Goal: Obtain resource: Obtain resource

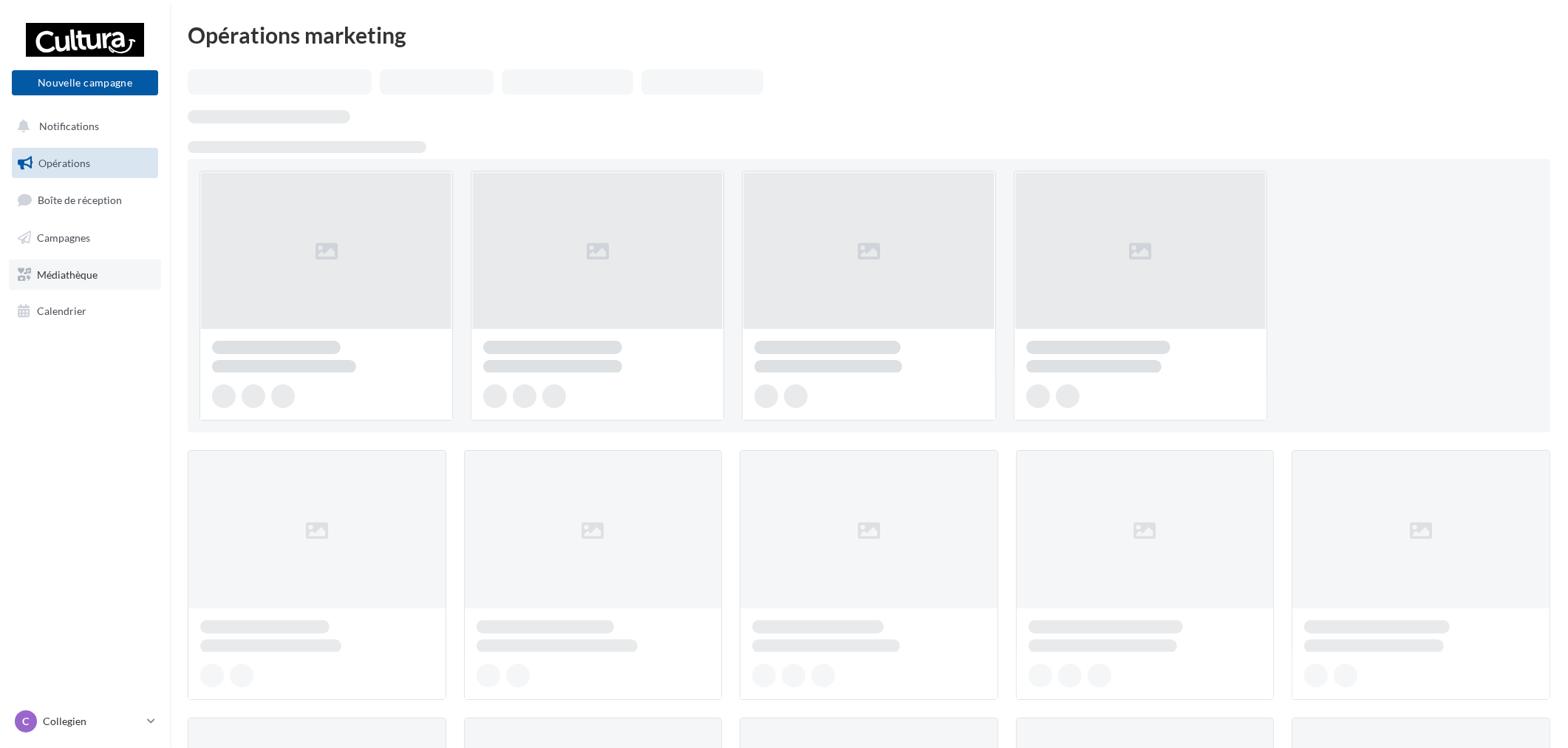
click at [87, 265] on link "Médiathèque" at bounding box center [85, 275] width 152 height 31
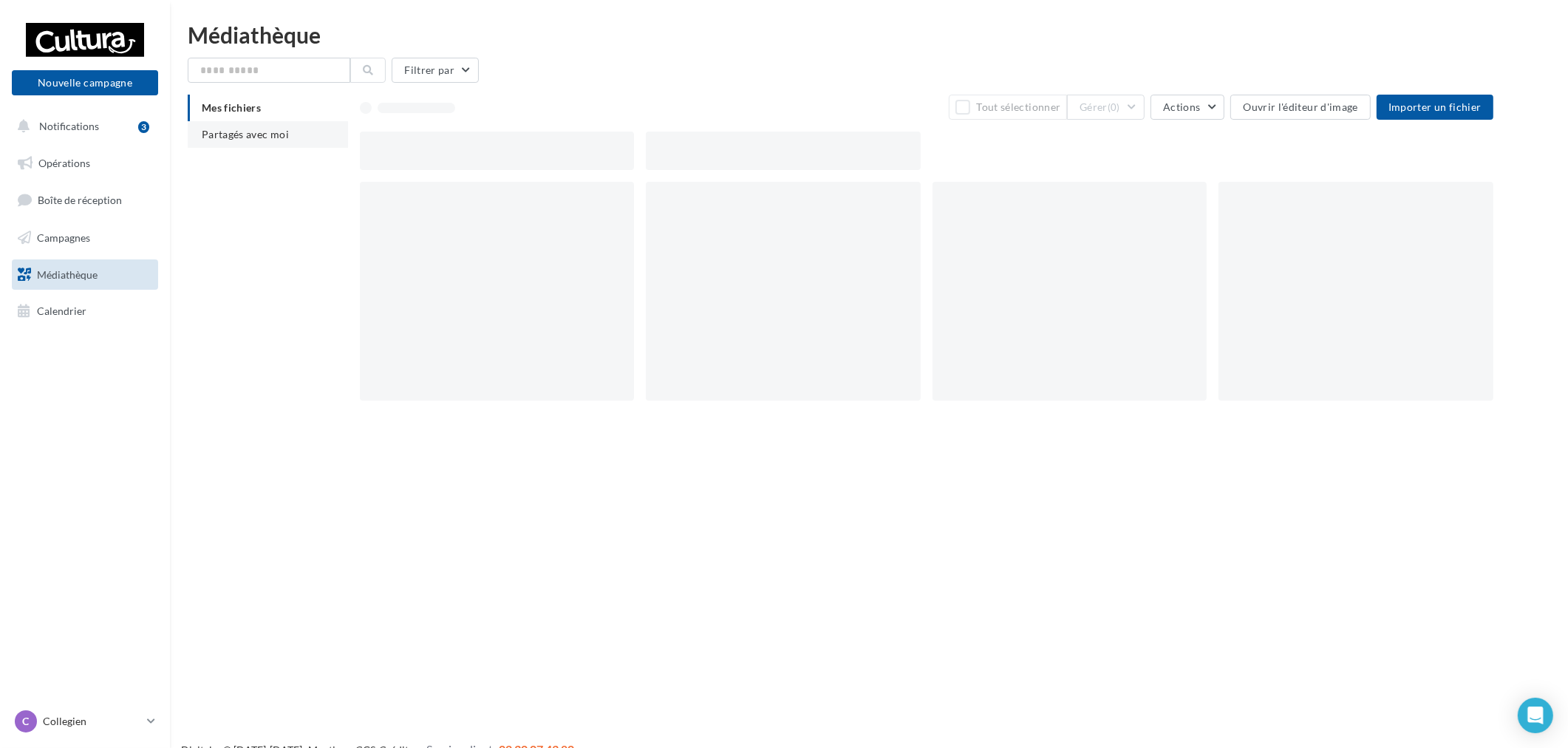
click at [250, 139] on li "Partagés avec moi" at bounding box center [268, 135] width 160 height 27
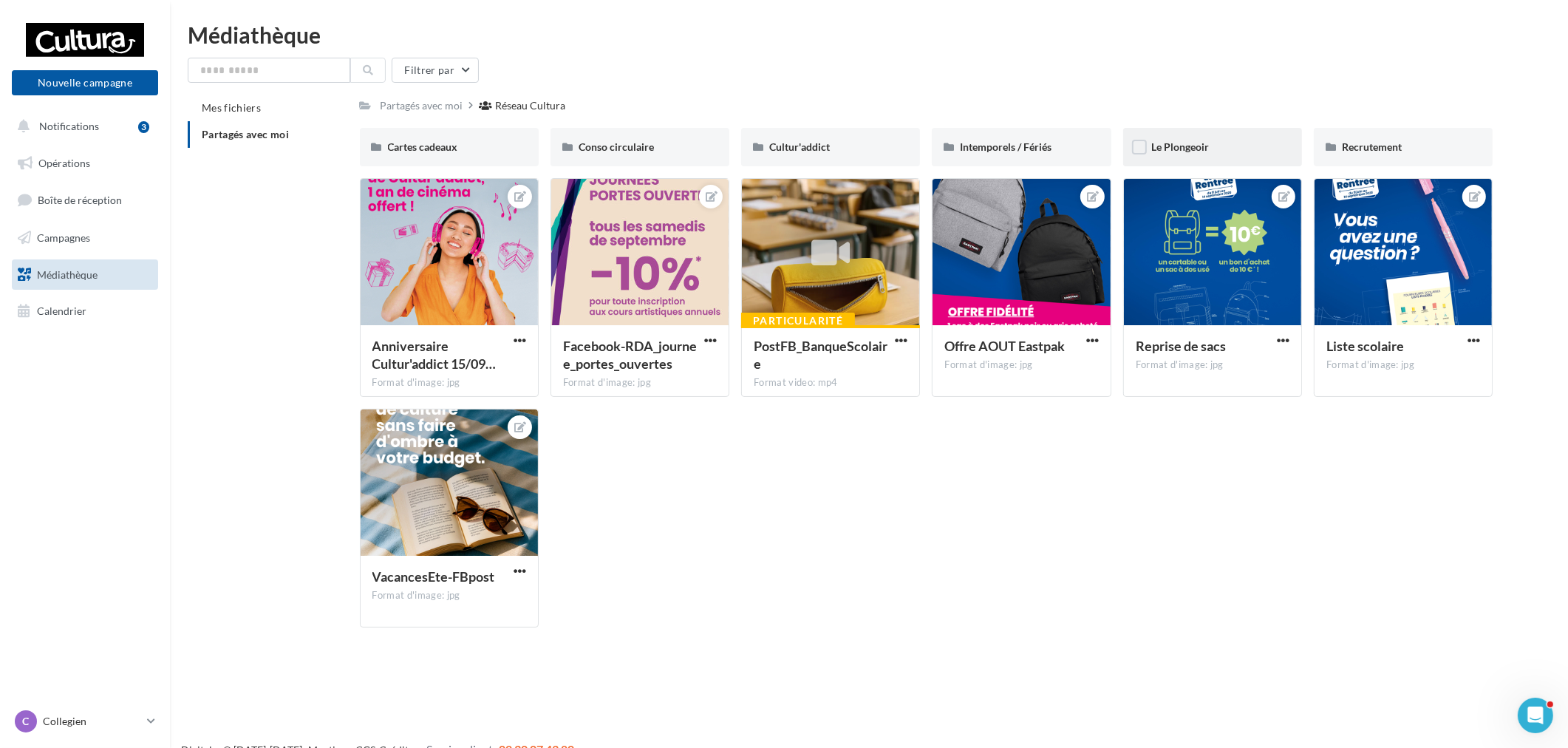
click at [1220, 159] on div "Le Plongeoir" at bounding box center [1212, 147] width 179 height 39
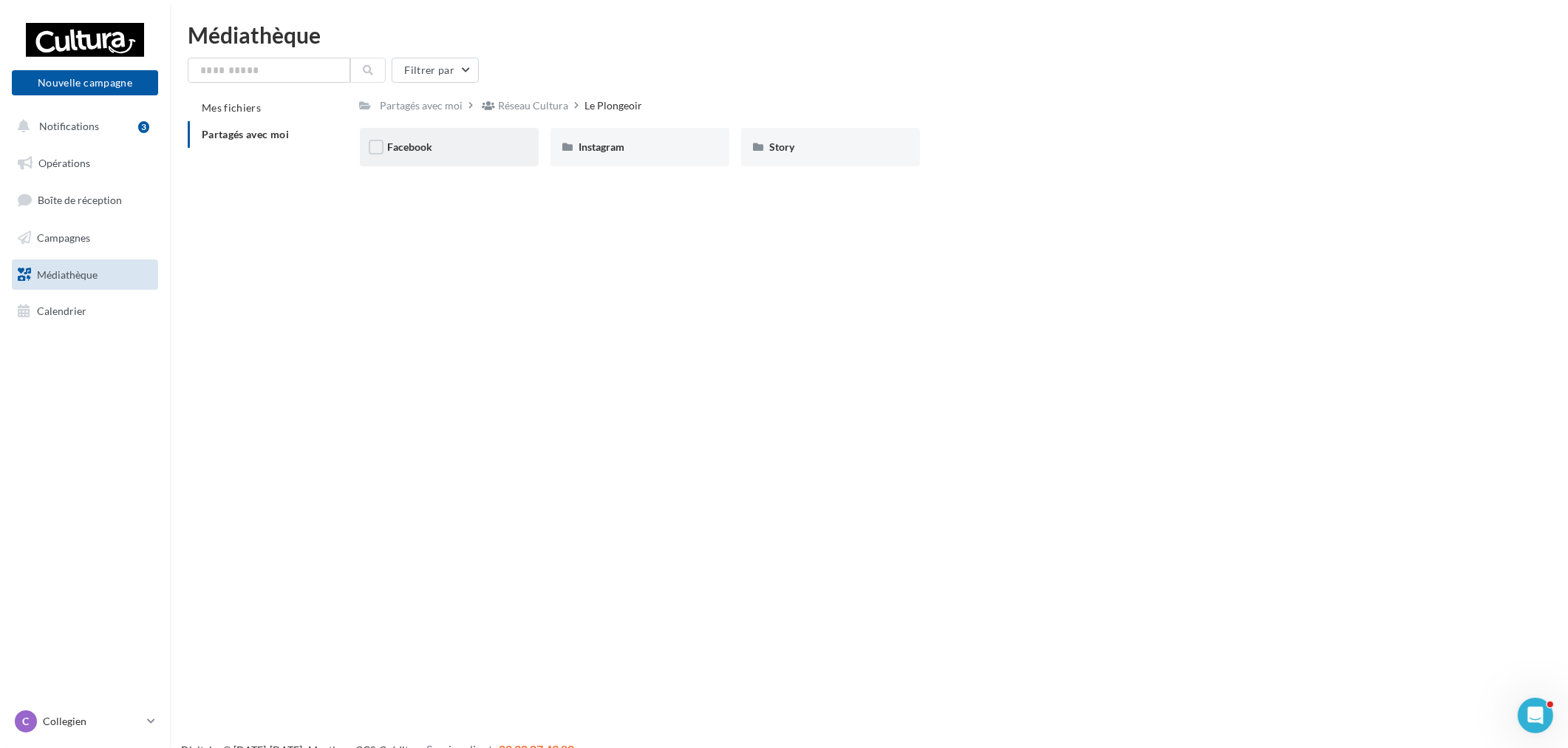
click at [502, 152] on div "Facebook" at bounding box center [449, 147] width 122 height 14
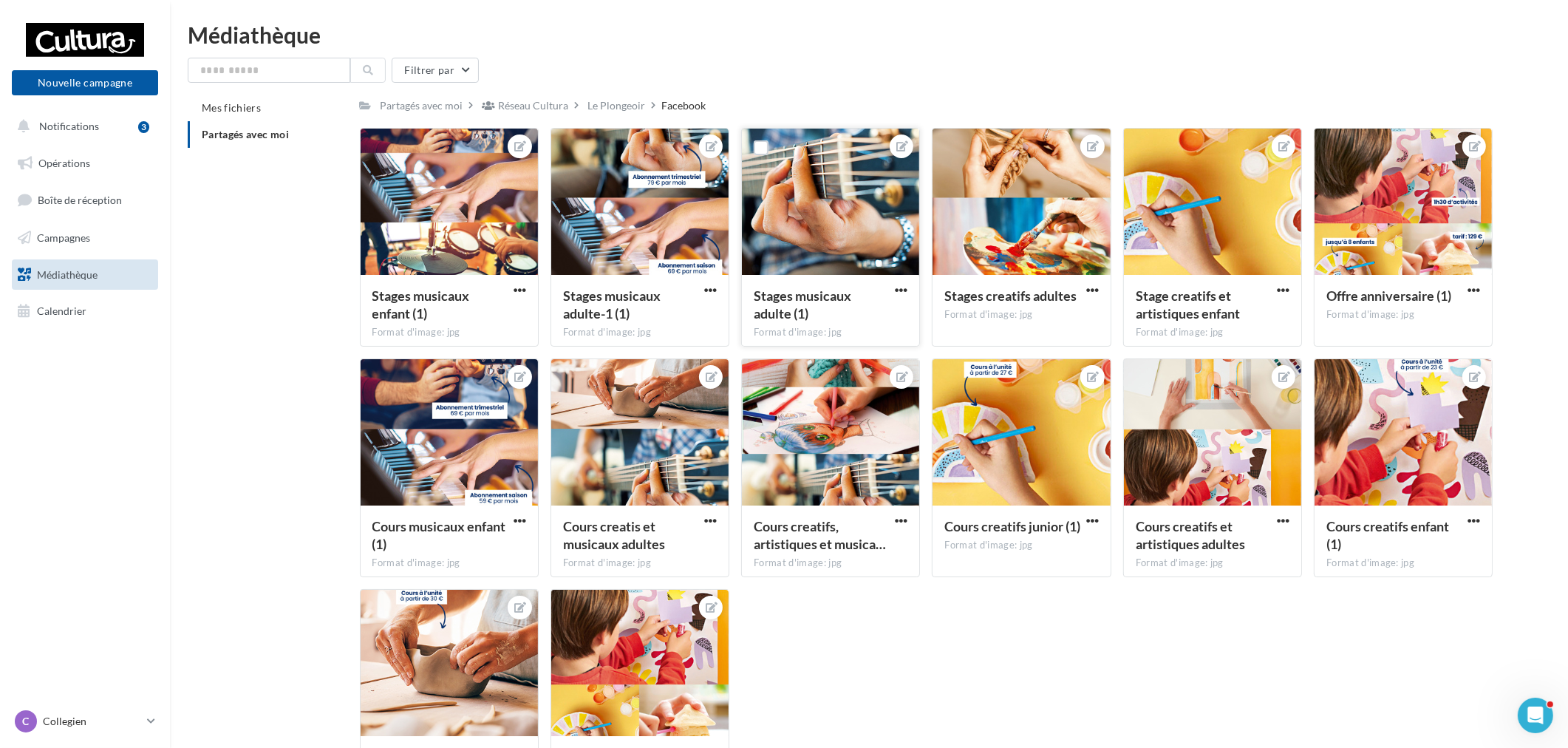
click at [825, 226] on div at bounding box center [830, 203] width 177 height 148
click at [824, 301] on span "Stages musicaux adulte (1)" at bounding box center [802, 304] width 97 height 34
click at [901, 292] on span "button" at bounding box center [901, 290] width 13 height 13
click at [850, 320] on button "Ouvrir l'éditeur d'image" at bounding box center [832, 319] width 156 height 39
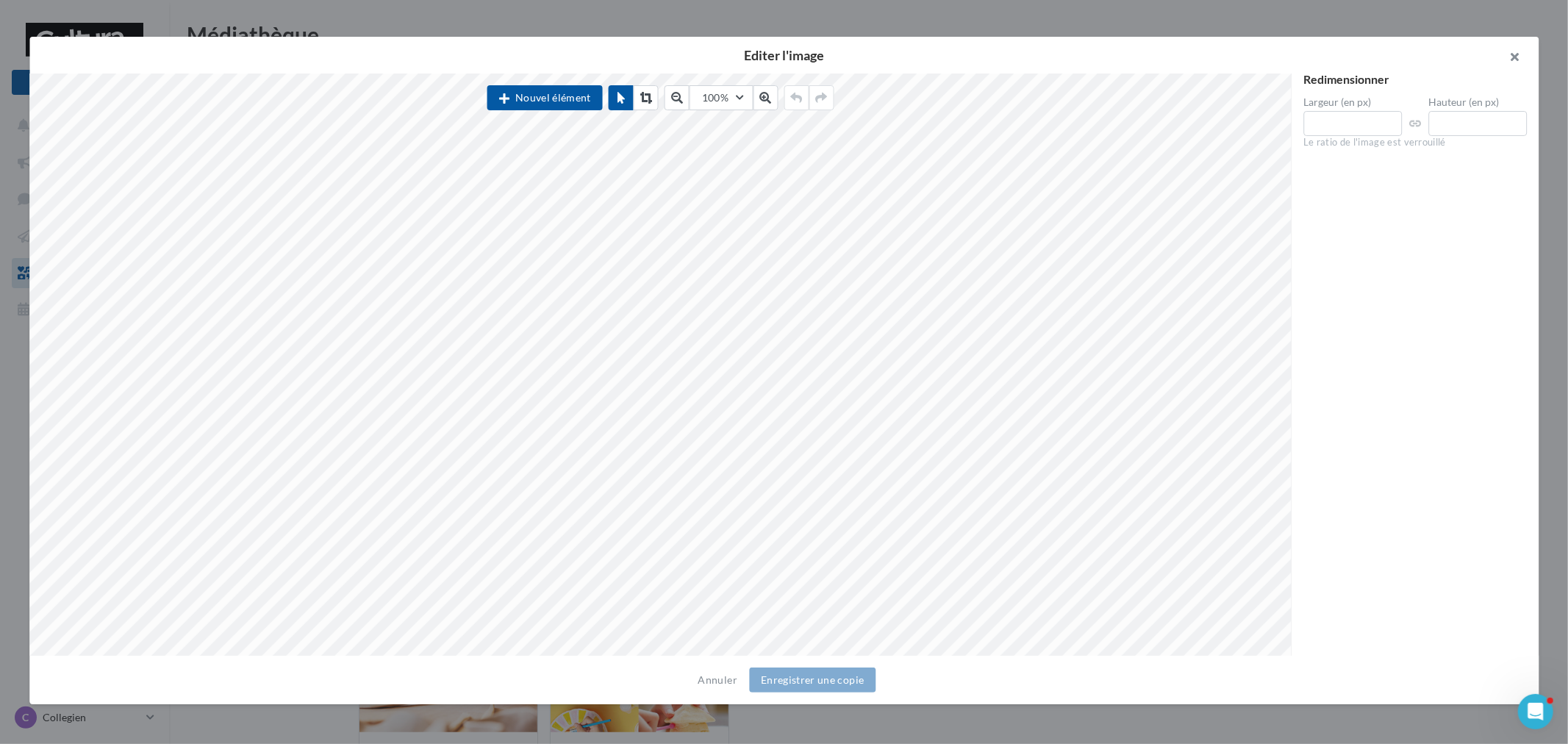
click at [1514, 56] on button "button" at bounding box center [1509, 58] width 59 height 44
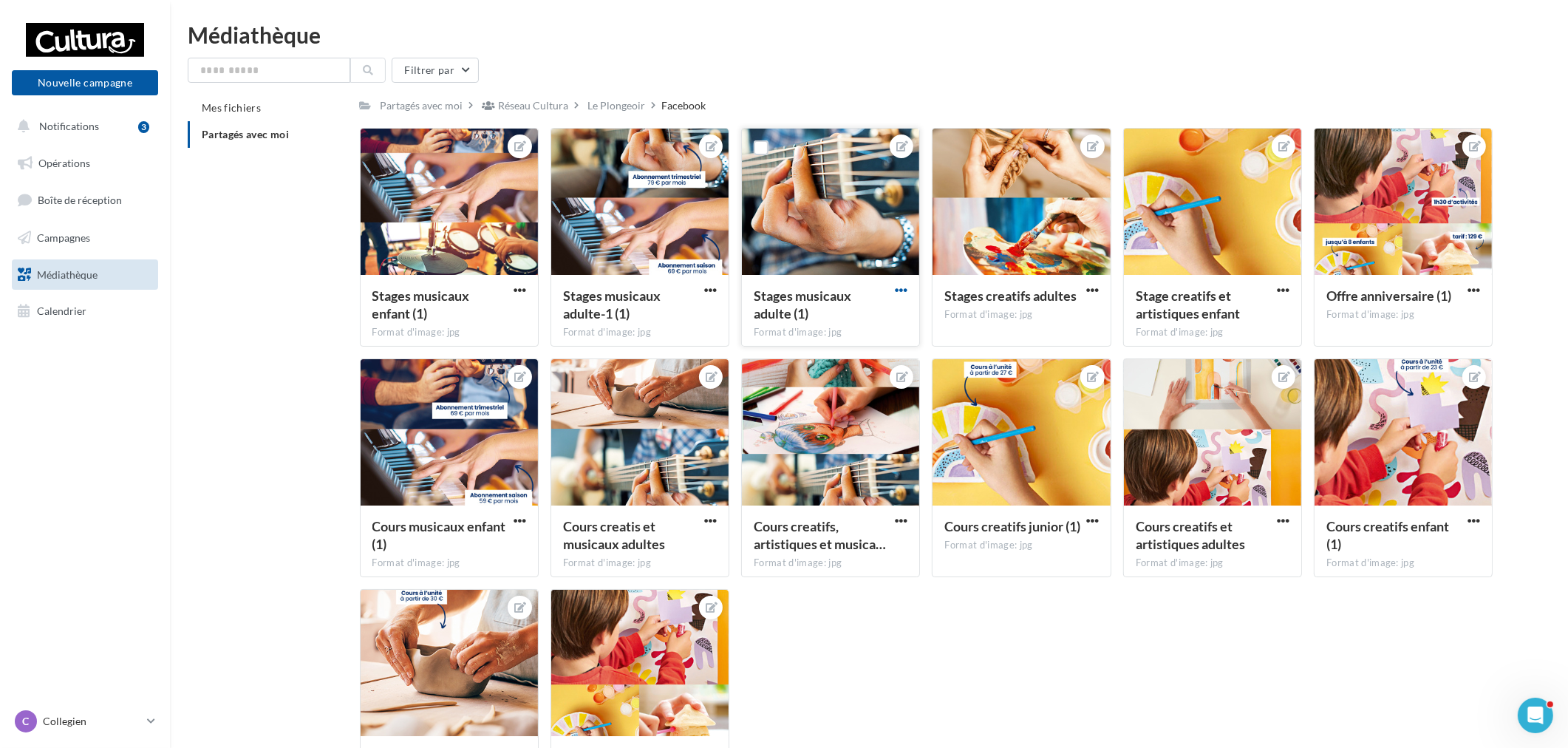
click at [903, 293] on span "button" at bounding box center [901, 290] width 13 height 13
click at [828, 314] on button "Ouvrir l'éditeur d'image" at bounding box center [832, 319] width 156 height 39
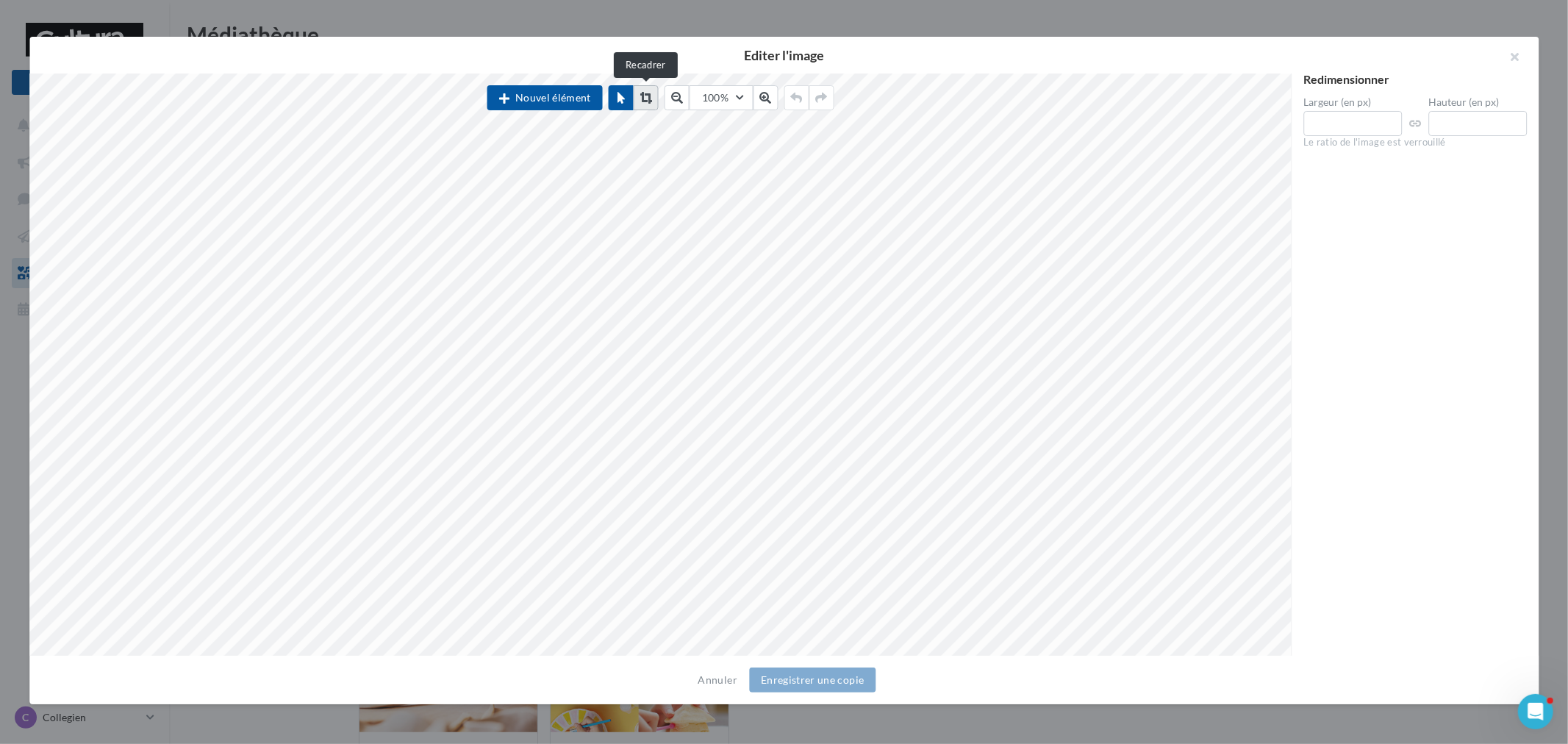
click at [654, 96] on button at bounding box center [646, 98] width 25 height 25
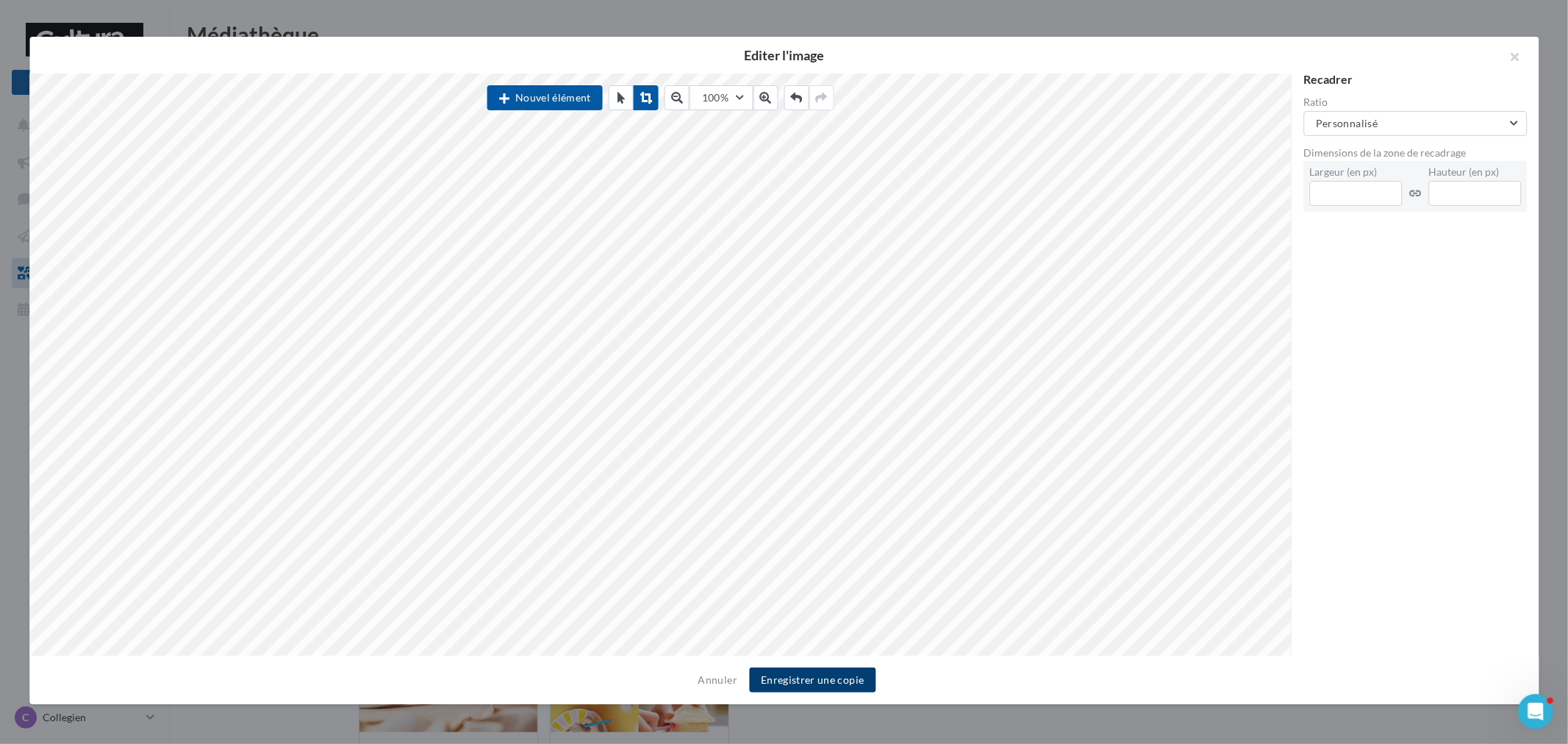
click at [822, 680] on button "Enregistrer une copie" at bounding box center [812, 680] width 126 height 25
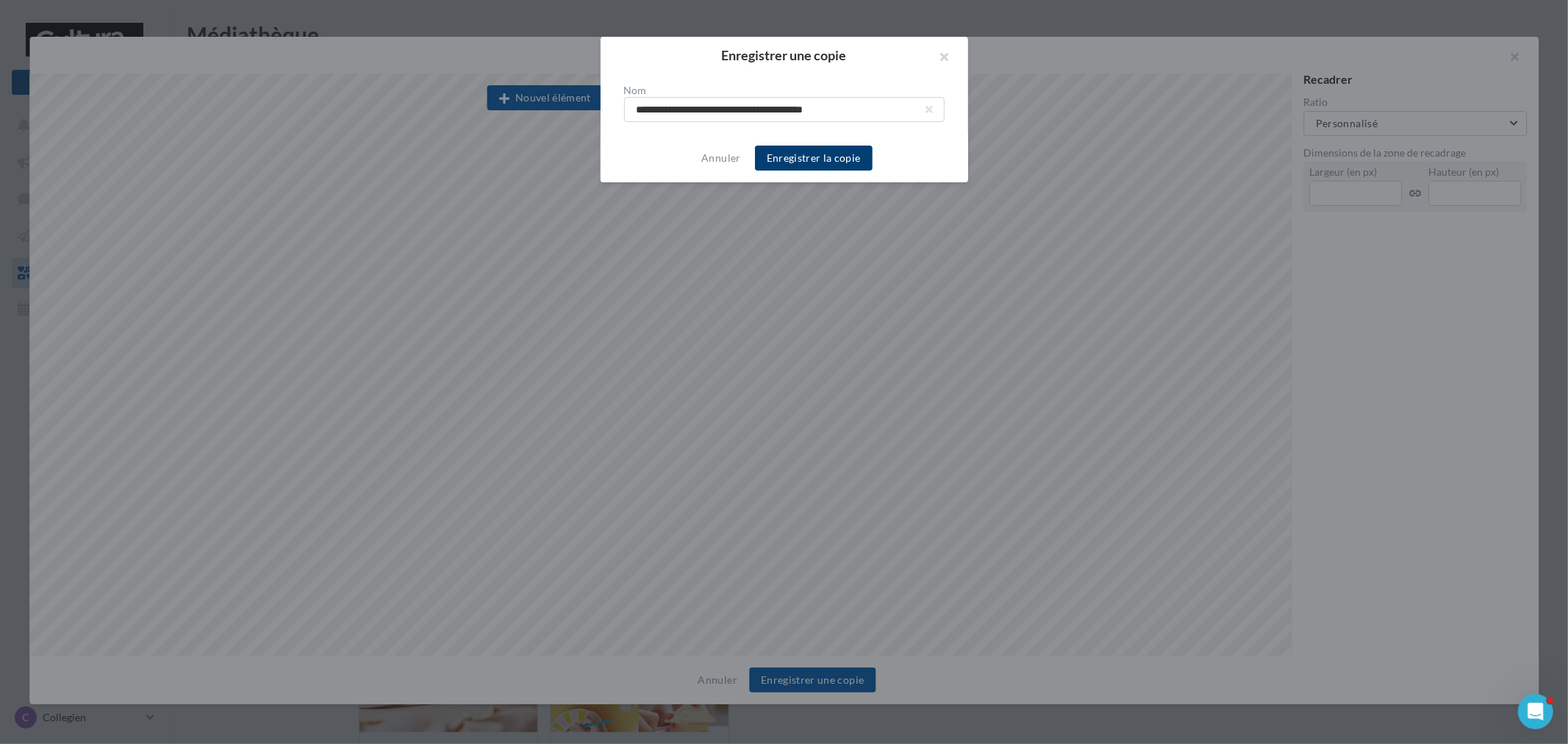
click at [817, 163] on button "Enregistrer la copie" at bounding box center [813, 158] width 117 height 25
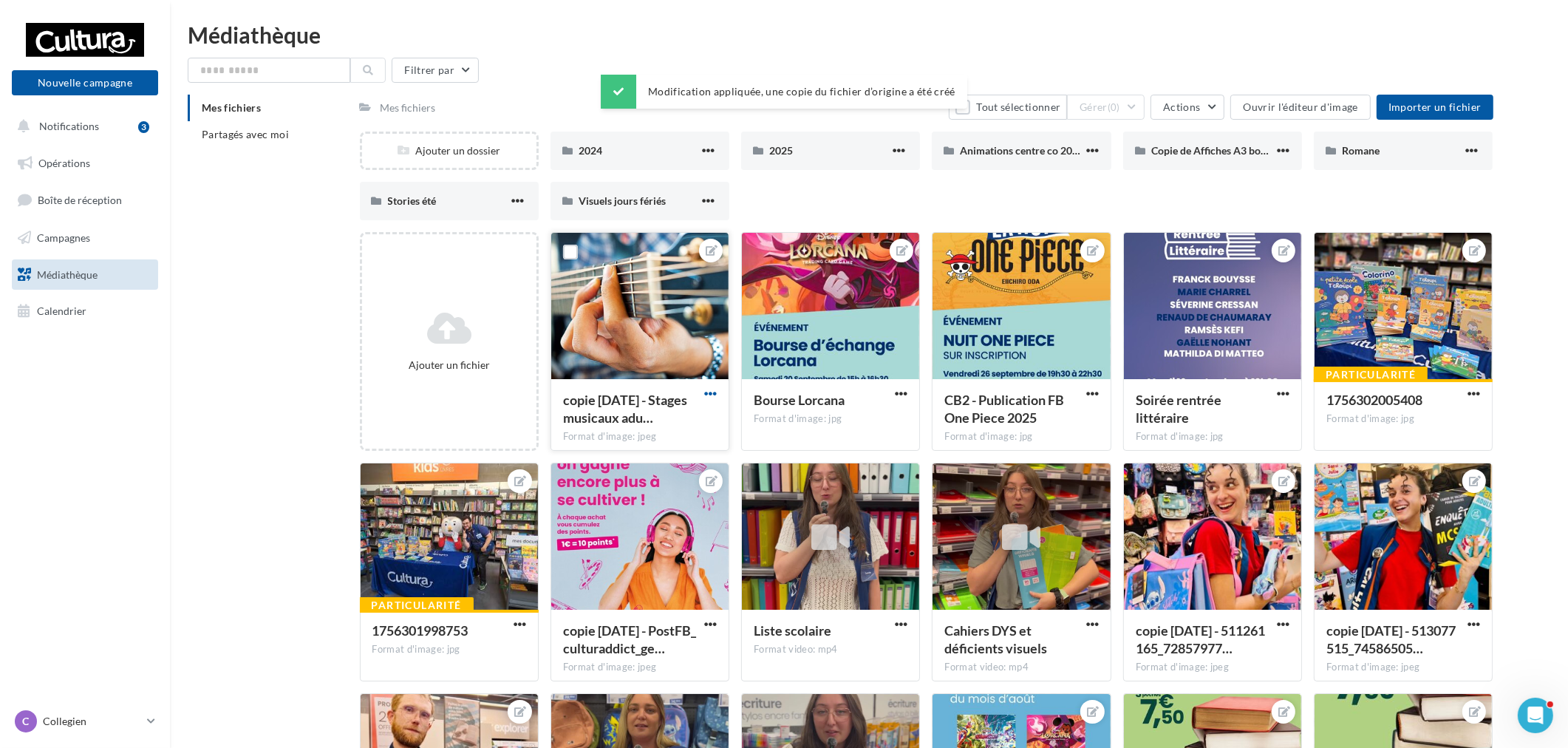
click at [706, 392] on span "button" at bounding box center [711, 393] width 13 height 13
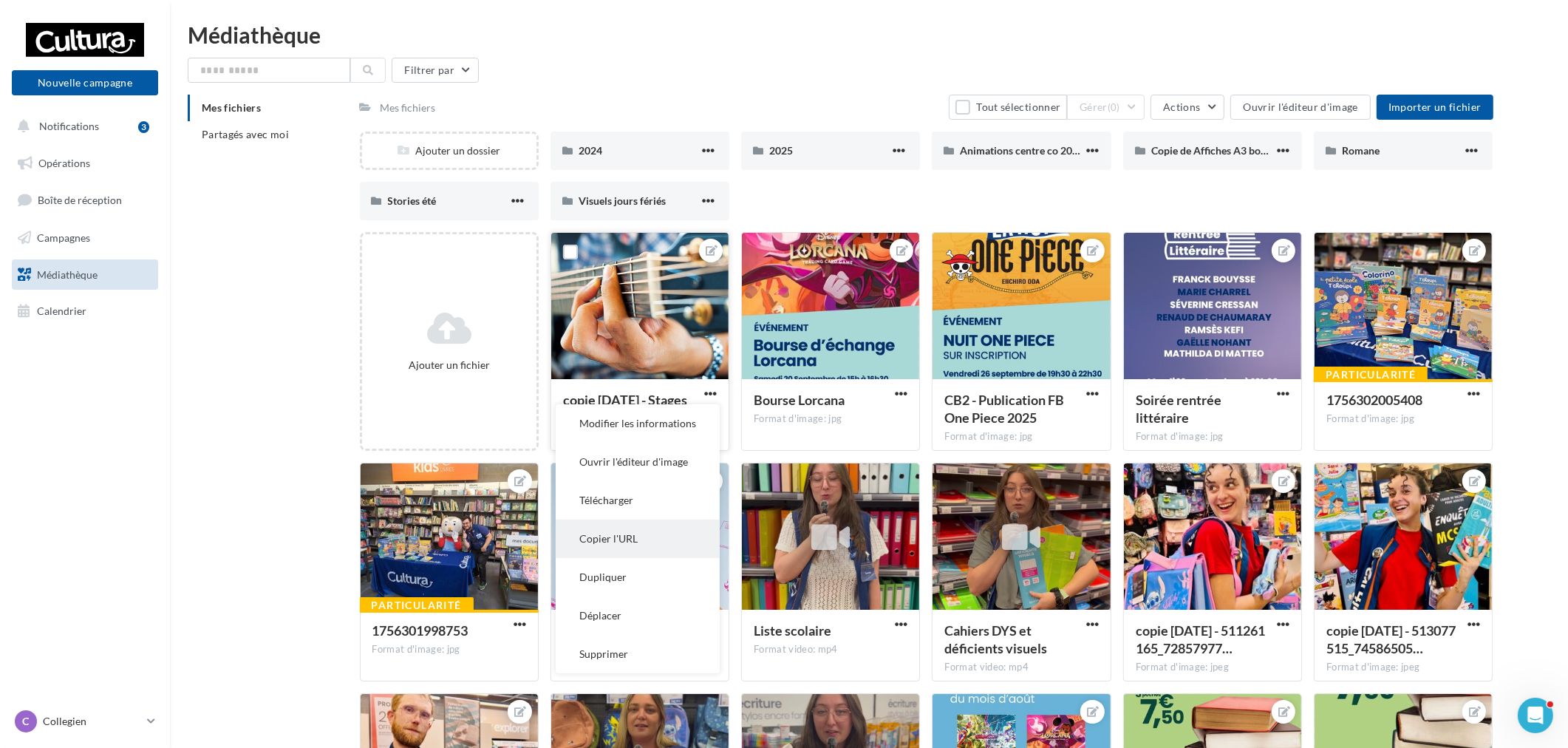
click at [612, 531] on button "Copier l'URL" at bounding box center [638, 538] width 164 height 39
